Goal: Information Seeking & Learning: Learn about a topic

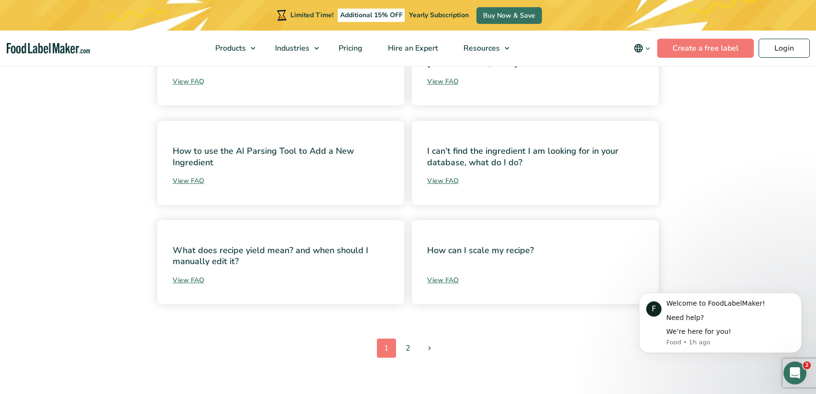
scroll to position [441, 0]
click at [691, 42] on link "Create a free label" at bounding box center [705, 48] width 97 height 19
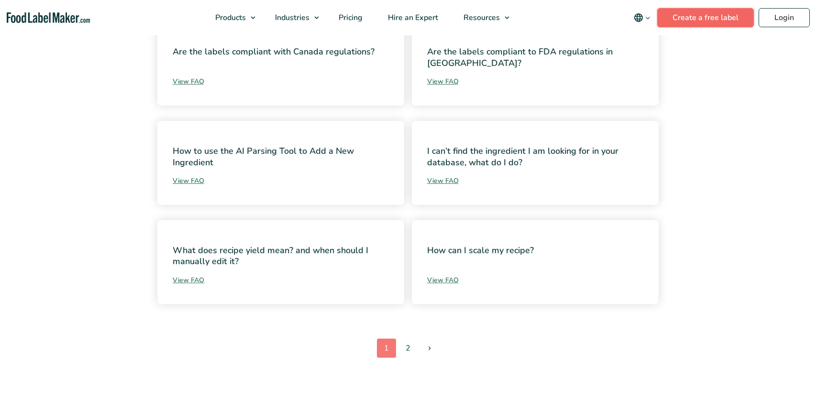
scroll to position [441, 0]
click at [683, 19] on link "Create a free label" at bounding box center [705, 17] width 97 height 19
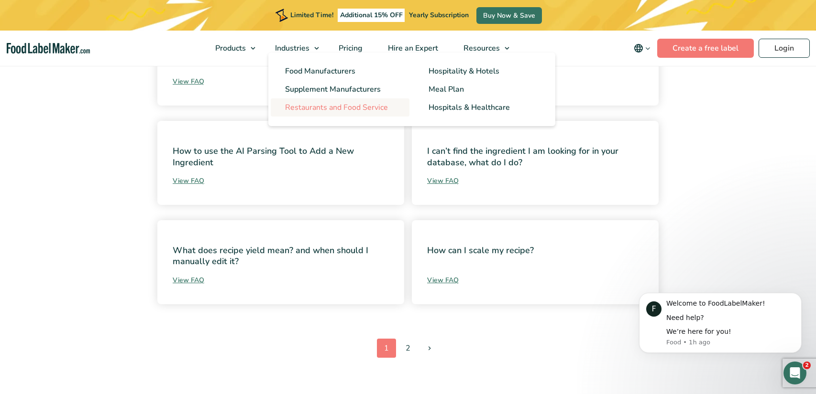
scroll to position [0, 0]
click at [347, 109] on span "Restaurants and Food Service" at bounding box center [336, 107] width 103 height 11
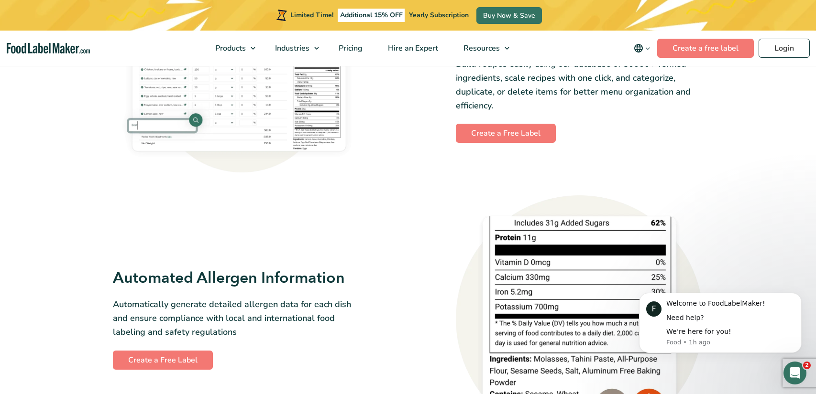
scroll to position [723, 0]
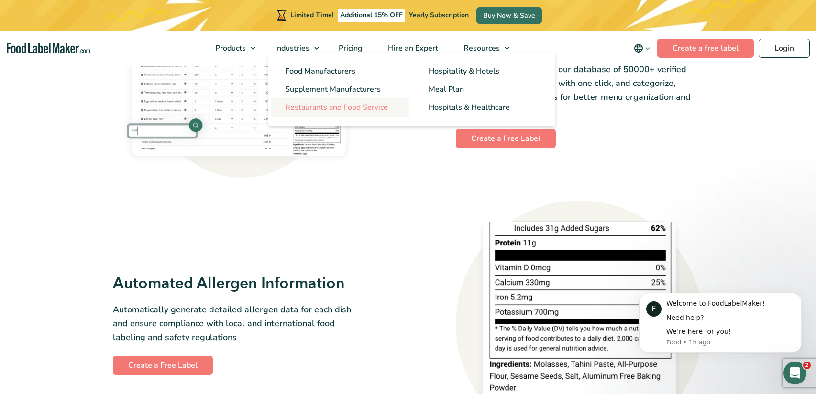
click at [309, 109] on span "Restaurants and Food Service" at bounding box center [336, 107] width 103 height 11
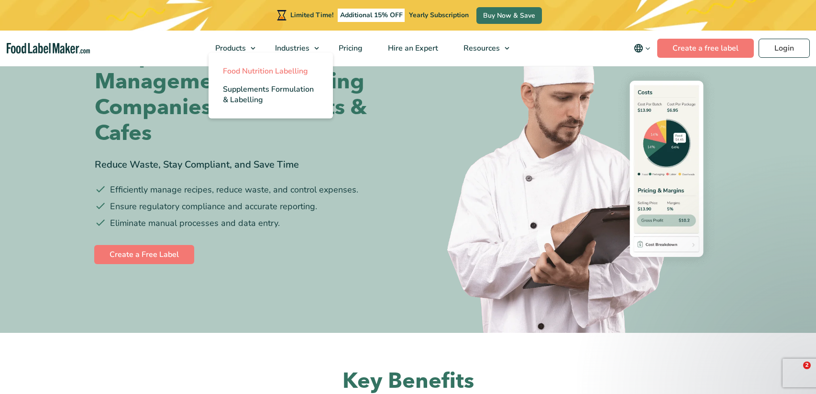
click at [254, 71] on span "Food Nutrition Labelling" at bounding box center [265, 71] width 85 height 11
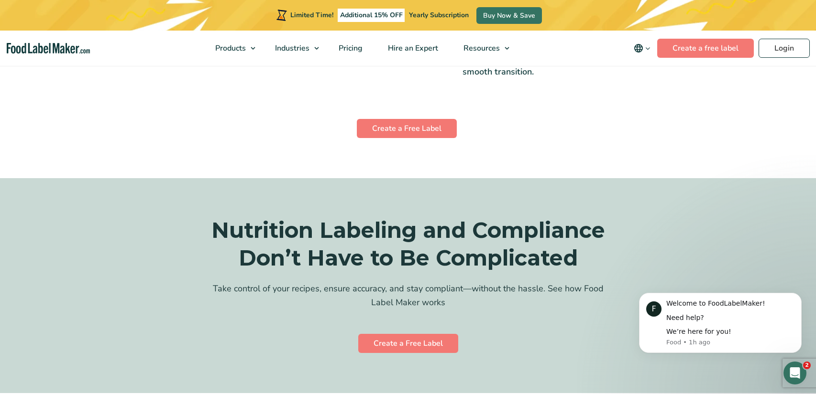
scroll to position [1770, 0]
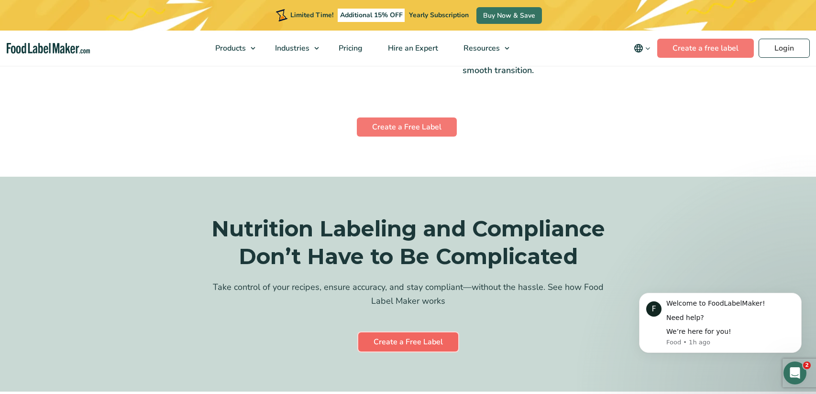
click at [414, 333] on link "Create a Free Label" at bounding box center [408, 342] width 100 height 19
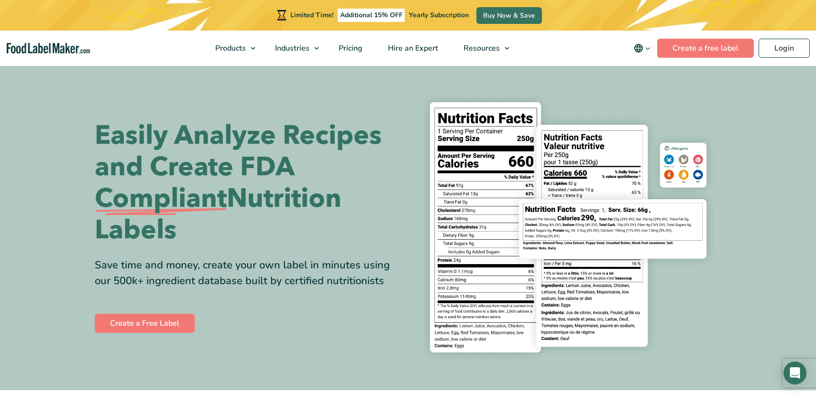
scroll to position [200, 0]
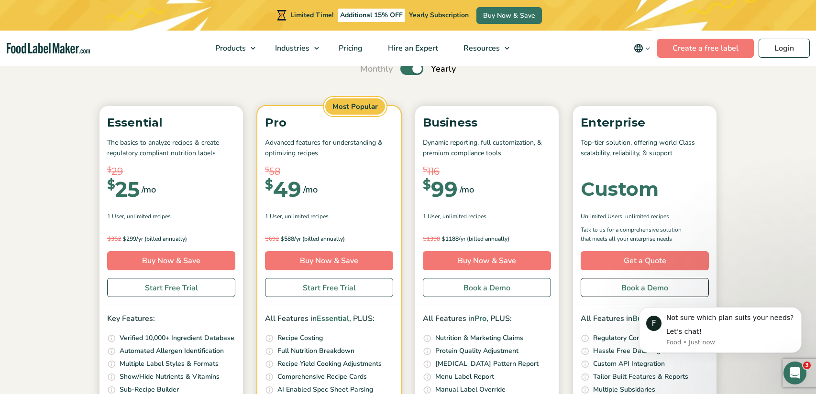
scroll to position [77, 0]
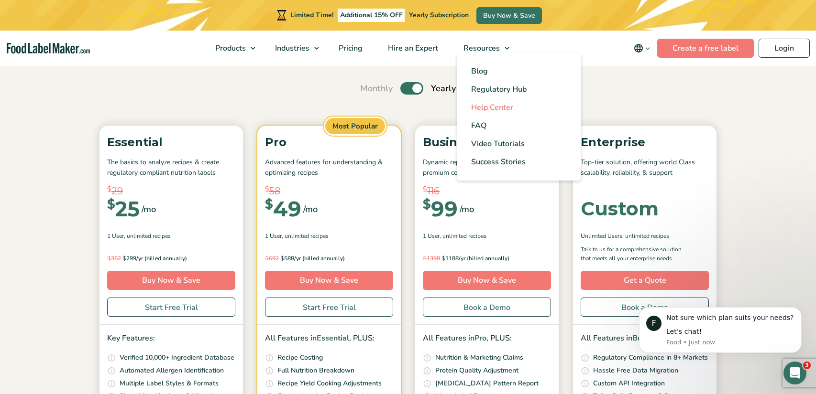
click at [483, 110] on span "Help Center" at bounding box center [492, 107] width 42 height 11
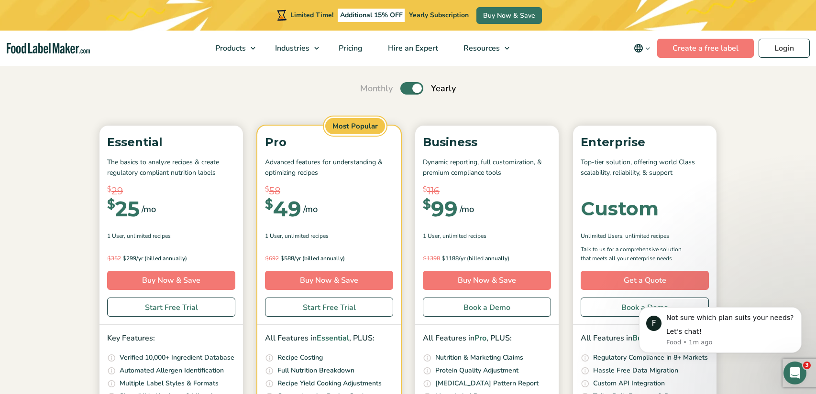
click at [408, 89] on label "Toggle" at bounding box center [411, 88] width 23 height 12
click at [368, 89] on input "Toggle" at bounding box center [365, 89] width 6 height 6
checkbox input "false"
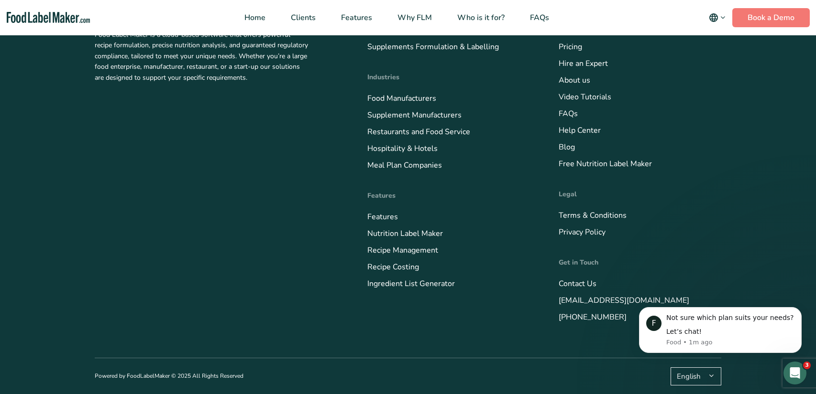
scroll to position [3621, 0]
